Goal: Task Accomplishment & Management: Use online tool/utility

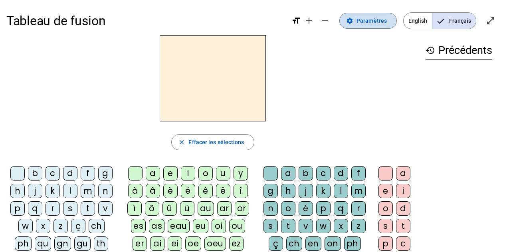
click at [353, 21] on mat-icon "settings" at bounding box center [349, 20] width 7 height 7
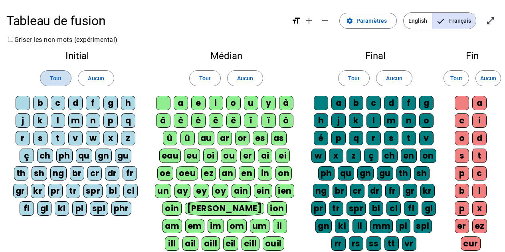
click at [51, 77] on span "Tout" at bounding box center [56, 78] width 12 height 10
click at [204, 78] on span "Tout" at bounding box center [205, 78] width 12 height 10
click at [350, 78] on span "Tout" at bounding box center [354, 78] width 12 height 10
click at [458, 81] on span "Tout" at bounding box center [456, 78] width 12 height 10
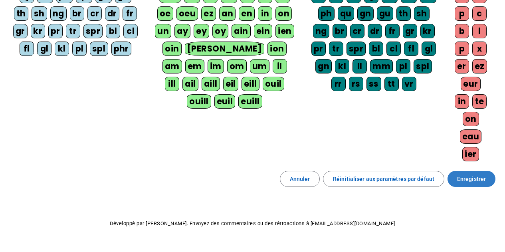
click at [474, 174] on span at bounding box center [472, 178] width 48 height 19
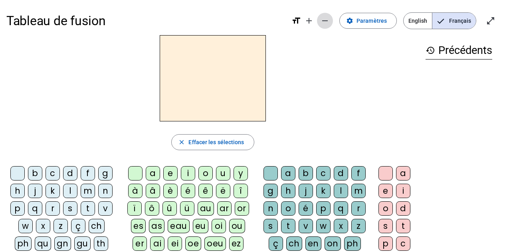
click at [326, 21] on mat-icon "remove" at bounding box center [325, 21] width 10 height 10
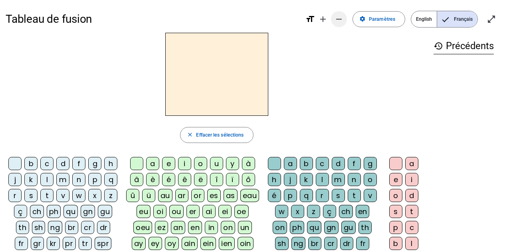
click at [339, 21] on mat-icon "remove" at bounding box center [339, 19] width 10 height 10
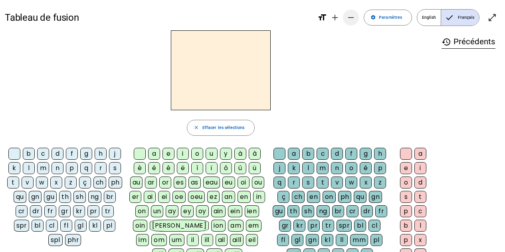
click at [351, 18] on mat-icon "remove" at bounding box center [351, 18] width 10 height 10
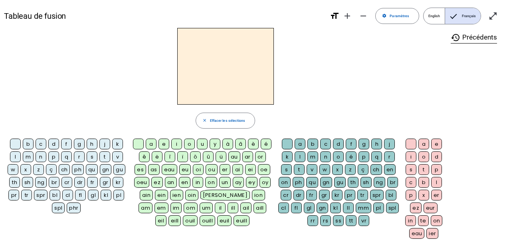
click at [54, 143] on div "d" at bounding box center [53, 144] width 11 height 11
click at [205, 143] on div "u" at bounding box center [202, 144] width 11 height 11
click at [104, 158] on div "t" at bounding box center [104, 156] width 11 height 11
click at [152, 143] on div "a" at bounding box center [151, 144] width 11 height 11
click at [163, 143] on div "e" at bounding box center [164, 144] width 11 height 11
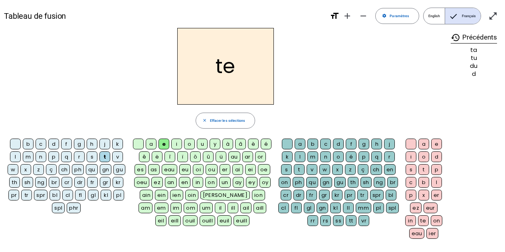
click at [55, 145] on div "d" at bounding box center [53, 144] width 11 height 11
click at [105, 144] on div "j" at bounding box center [104, 144] width 11 height 11
click at [33, 157] on div "m" at bounding box center [28, 156] width 11 height 11
click at [151, 144] on div "a" at bounding box center [151, 144] width 11 height 11
click at [301, 160] on div "l" at bounding box center [300, 156] width 11 height 11
